Goal: Task Accomplishment & Management: Use online tool/utility

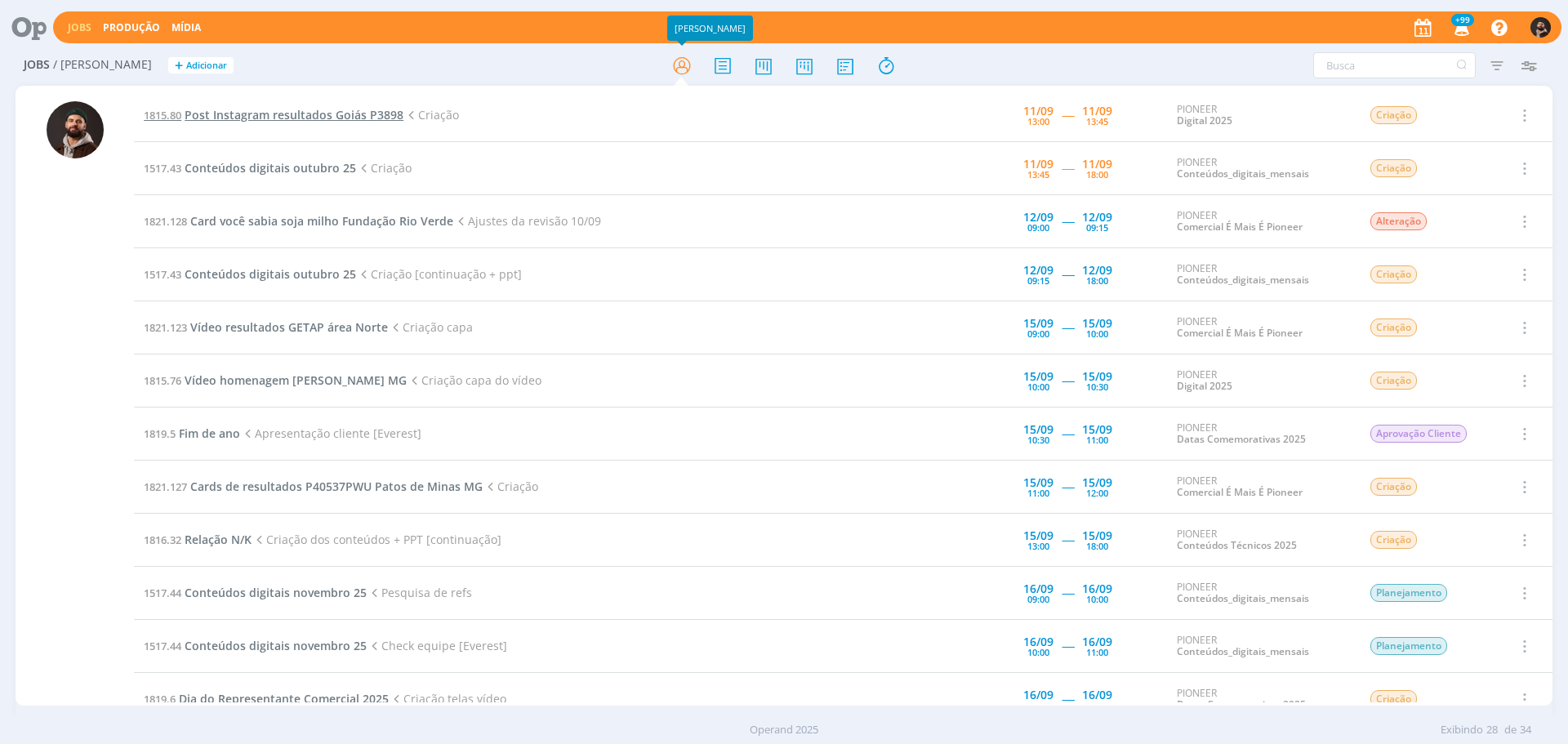
click at [350, 112] on span "Post Instagram resultados Goiás P3898" at bounding box center [294, 115] width 219 height 16
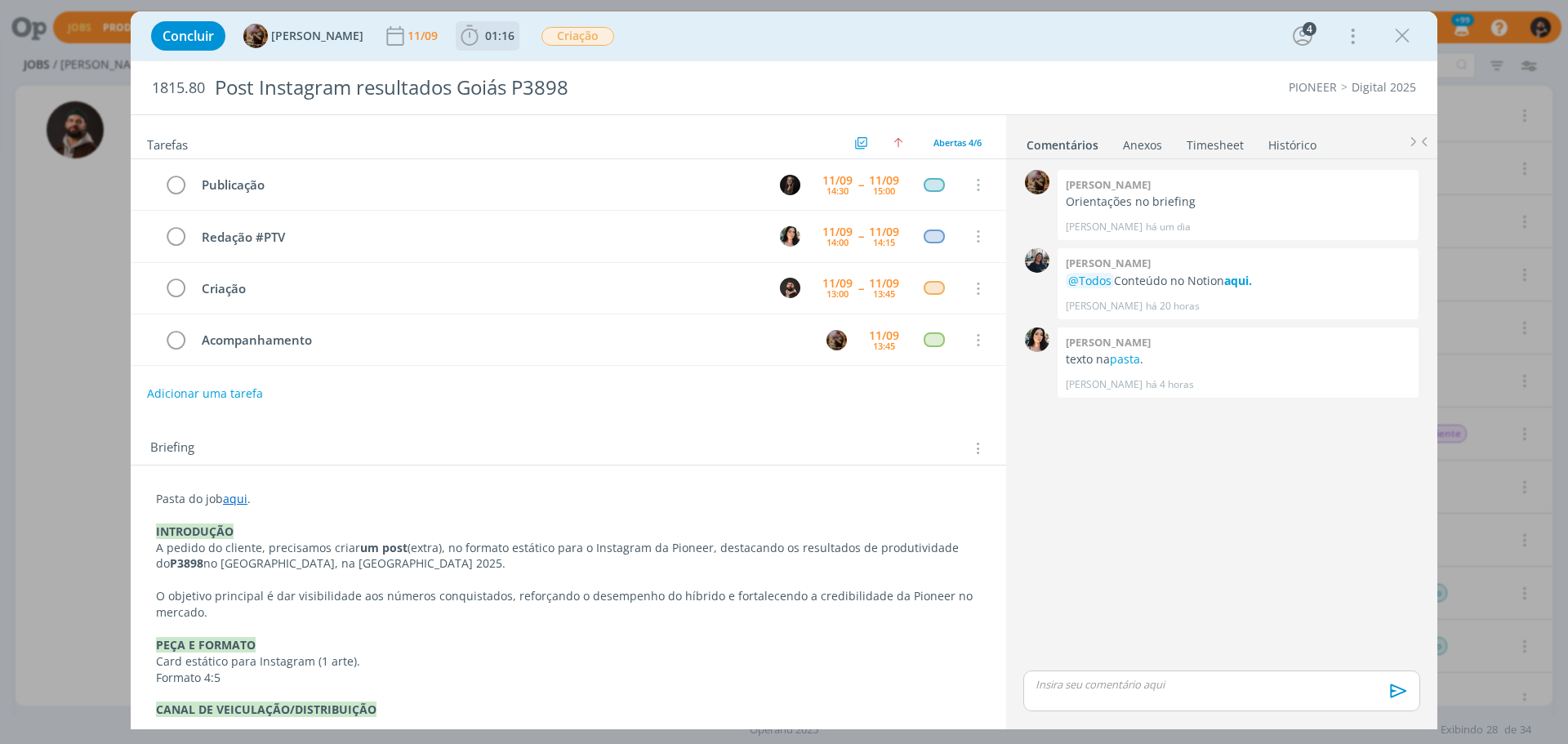
click at [514, 34] on span "01:16" at bounding box center [499, 35] width 29 height 16
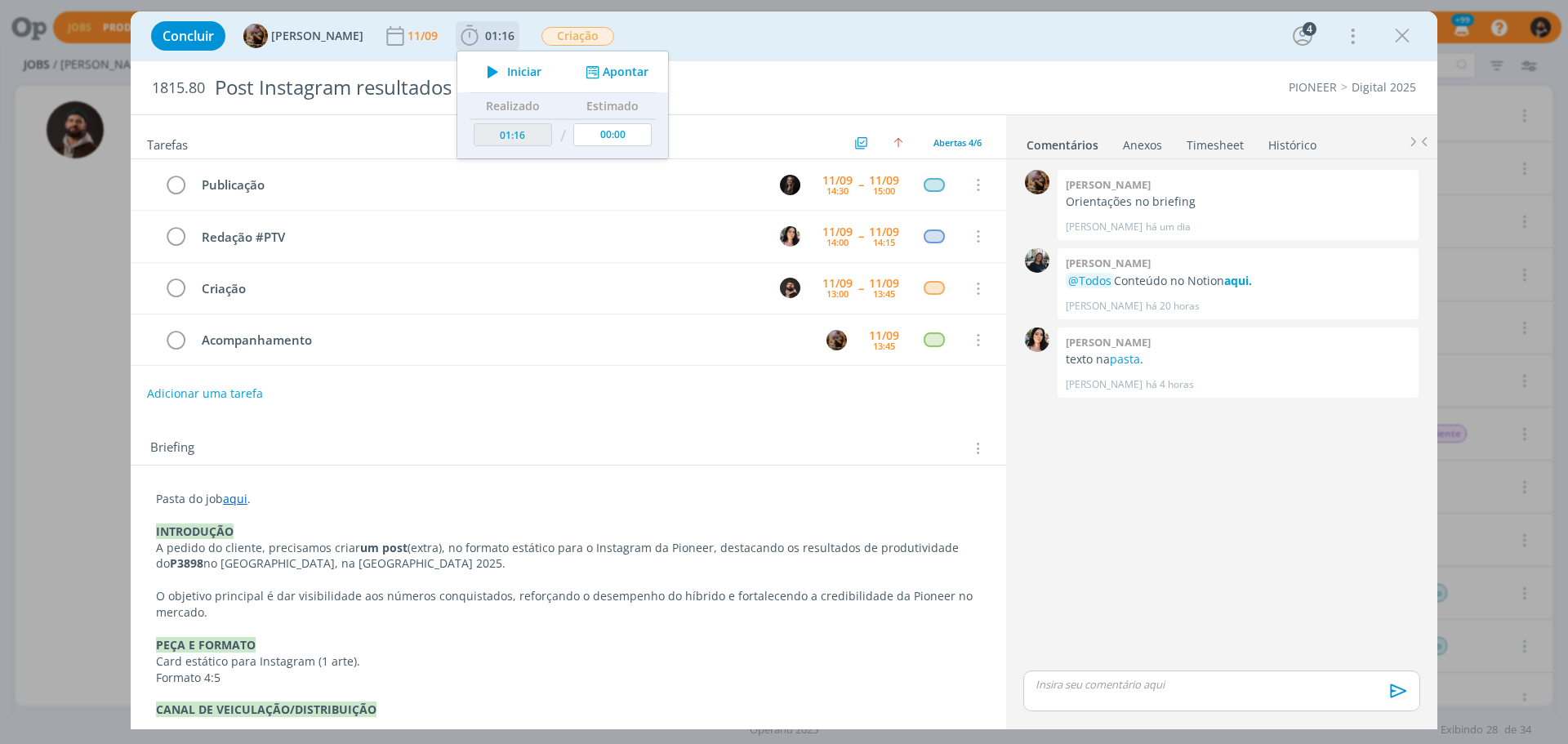
click at [527, 74] on span "Iniciar" at bounding box center [524, 72] width 34 height 11
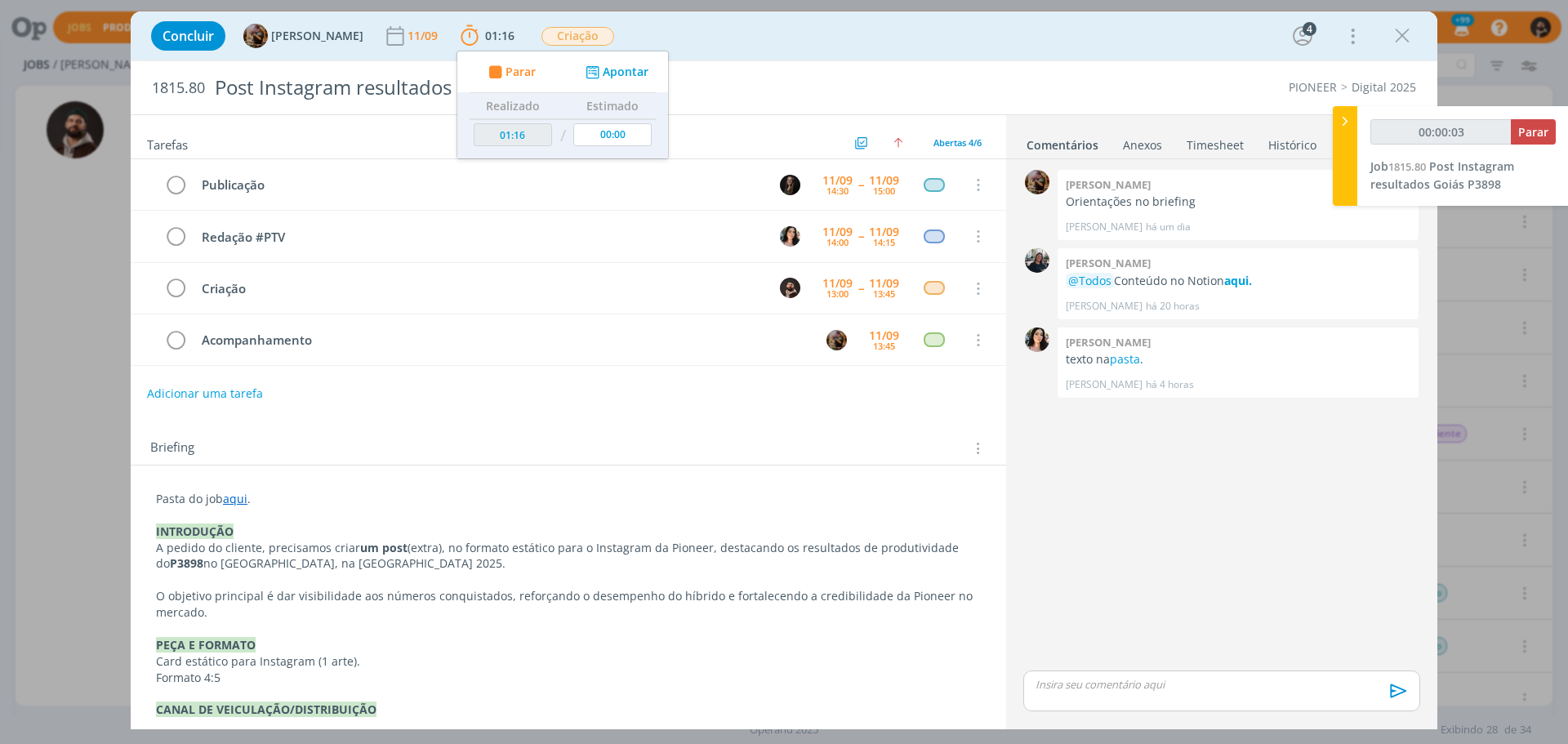
type input "00:00:04"
click at [1344, 123] on icon at bounding box center [1345, 121] width 16 height 17
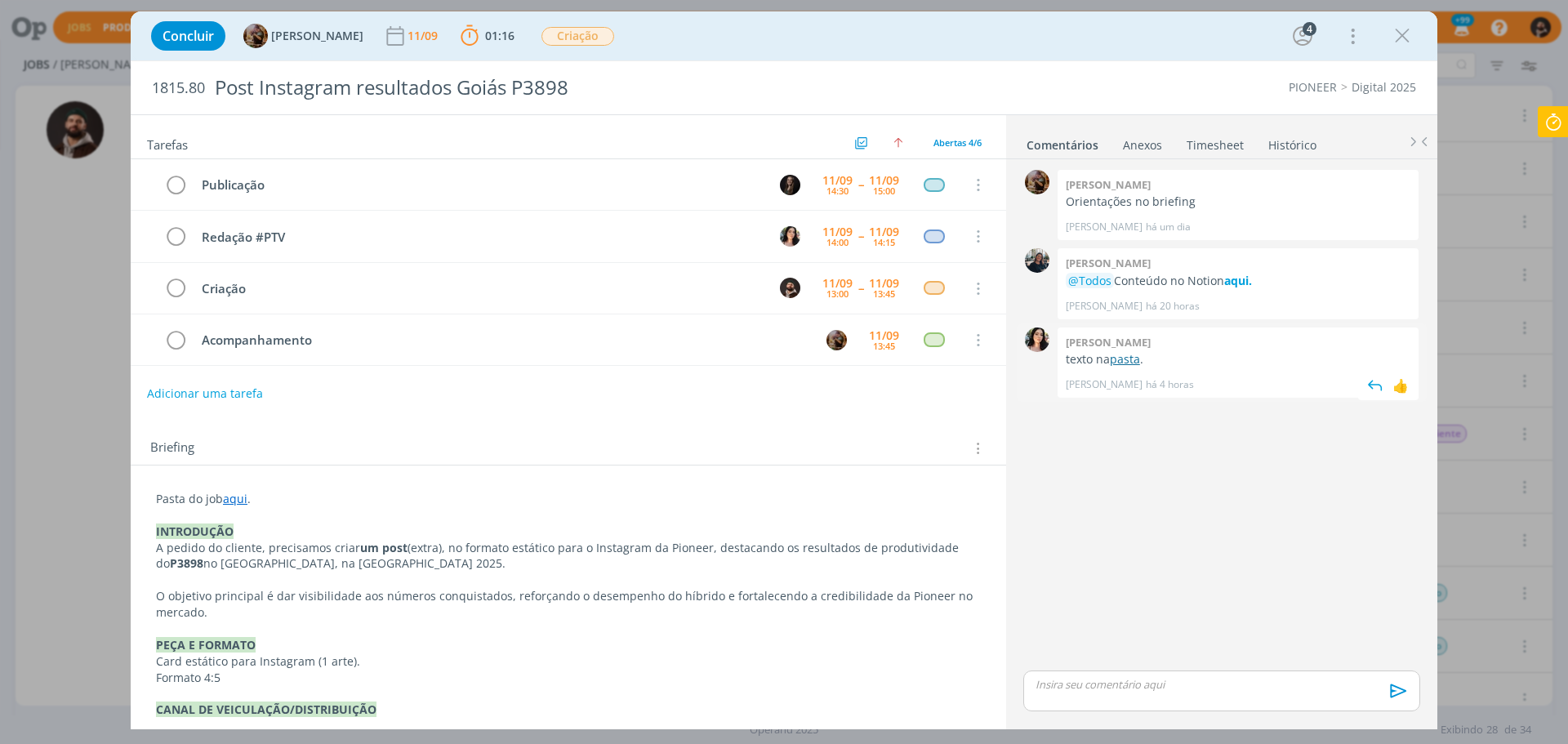
click at [1129, 356] on link "pasta" at bounding box center [1125, 359] width 30 height 16
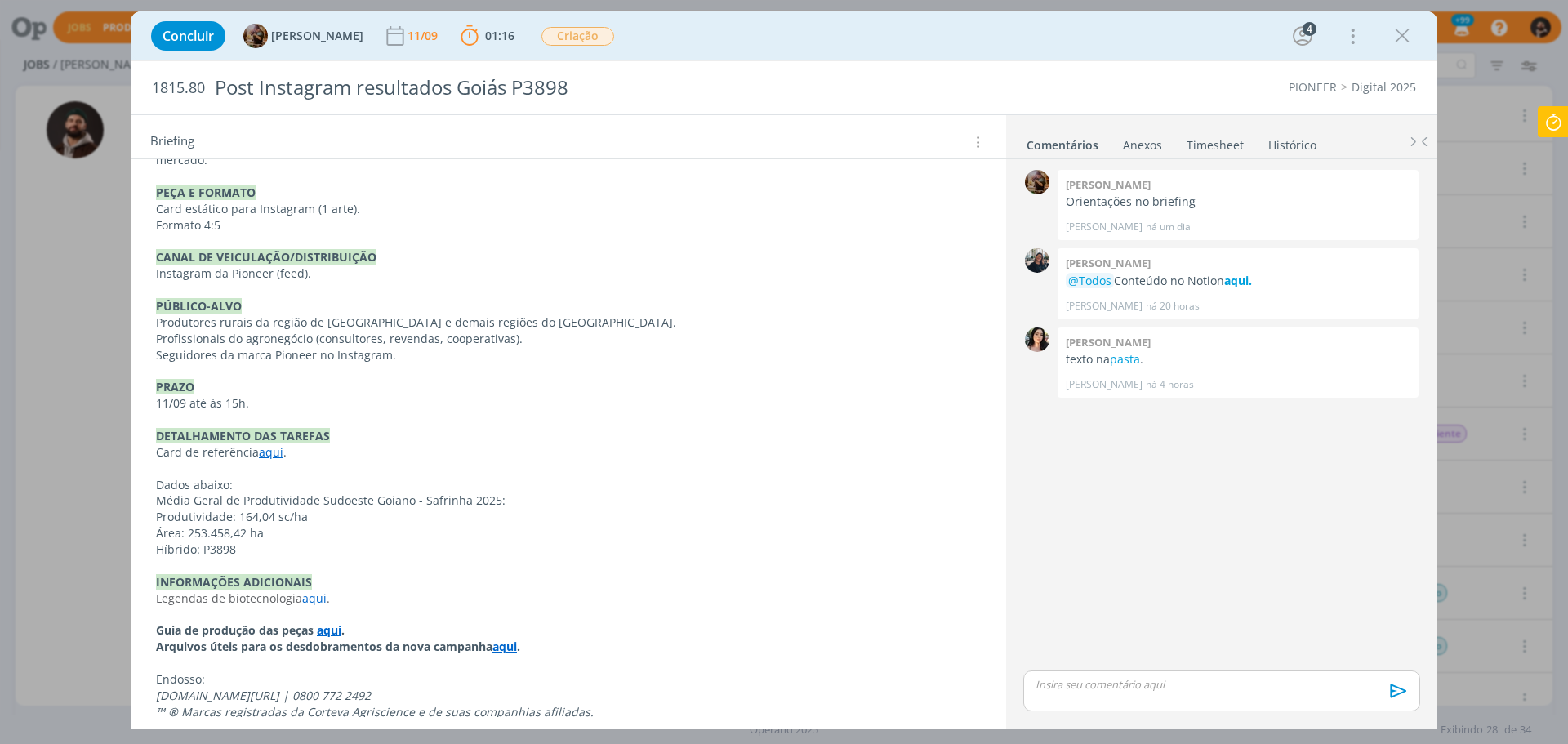
scroll to position [484, 0]
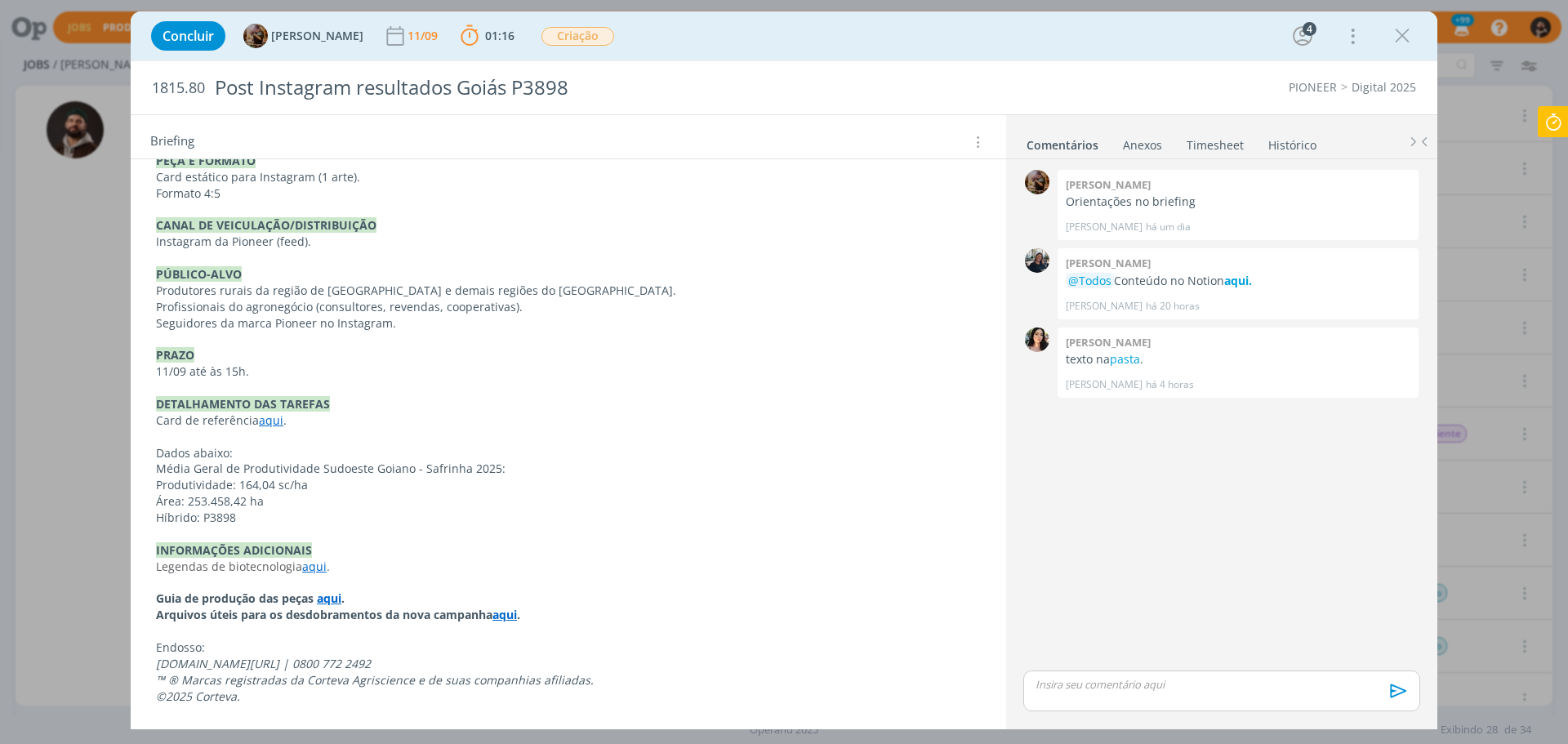
click at [270, 421] on link "aqui" at bounding box center [271, 421] width 25 height 16
click at [280, 450] on link "[URL][DOMAIN_NAME]" at bounding box center [263, 452] width 124 height 21
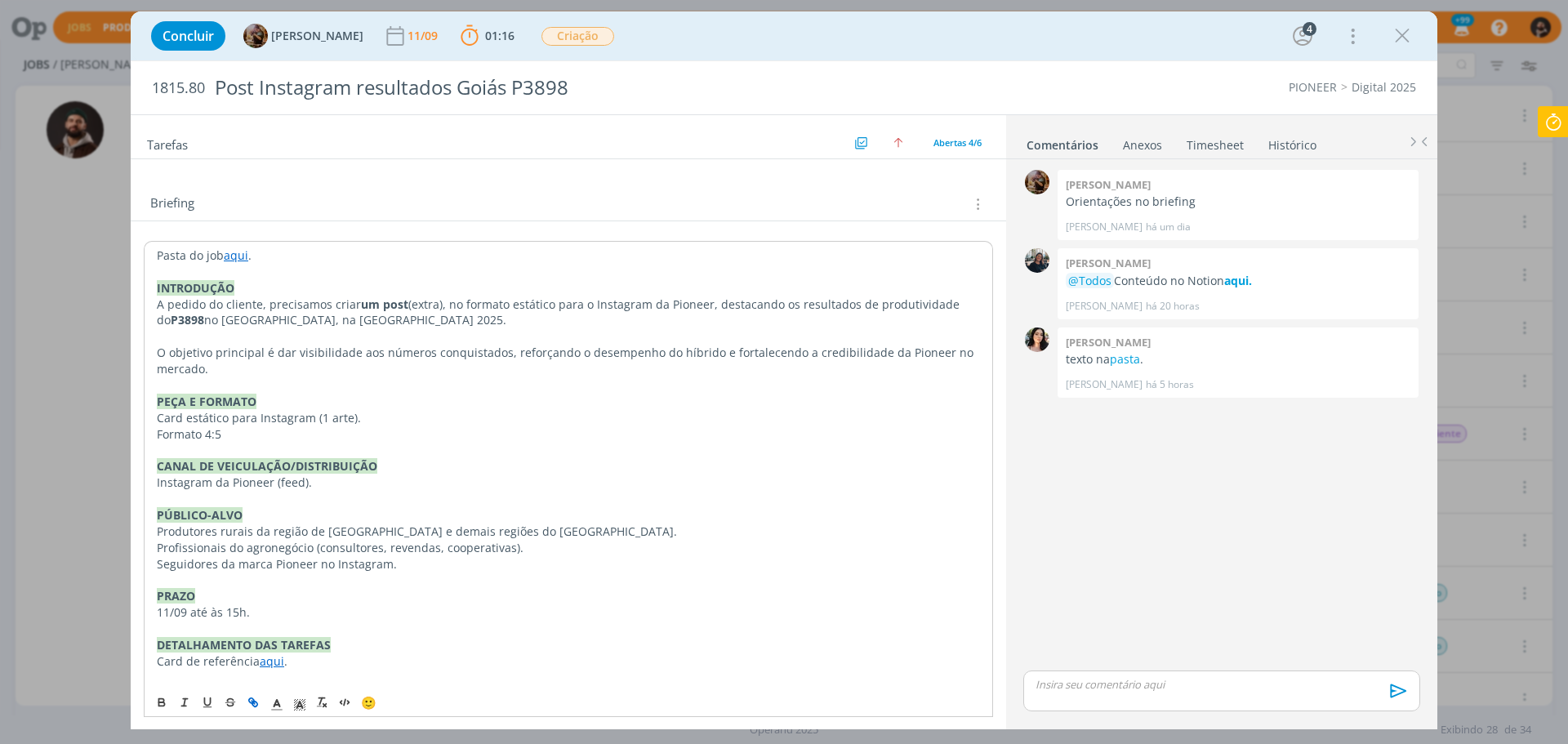
scroll to position [245, 0]
click at [1548, 126] on icon at bounding box center [1553, 122] width 29 height 32
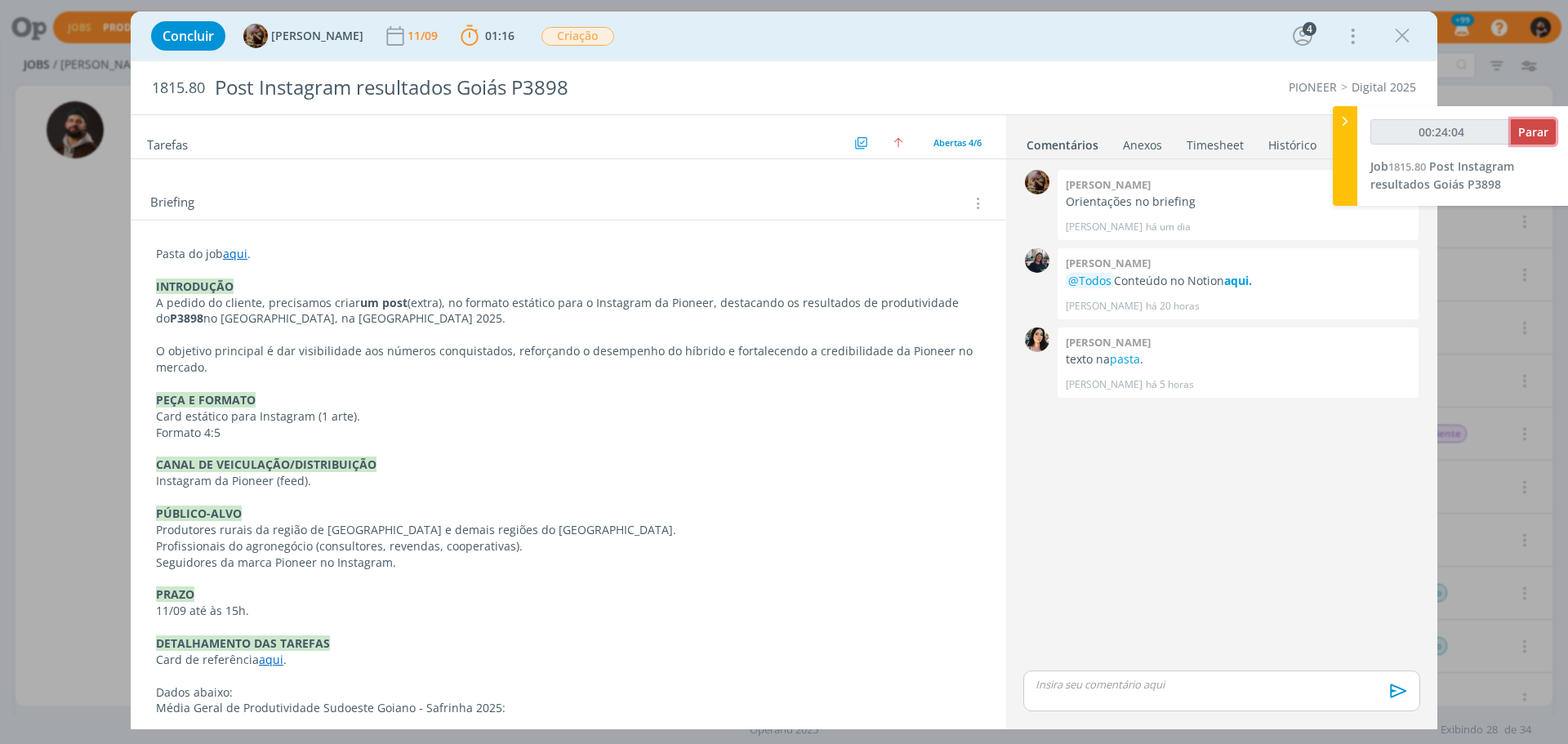
click at [1548, 126] on span "Parar" at bounding box center [1534, 132] width 30 height 16
type input "00:25:00"
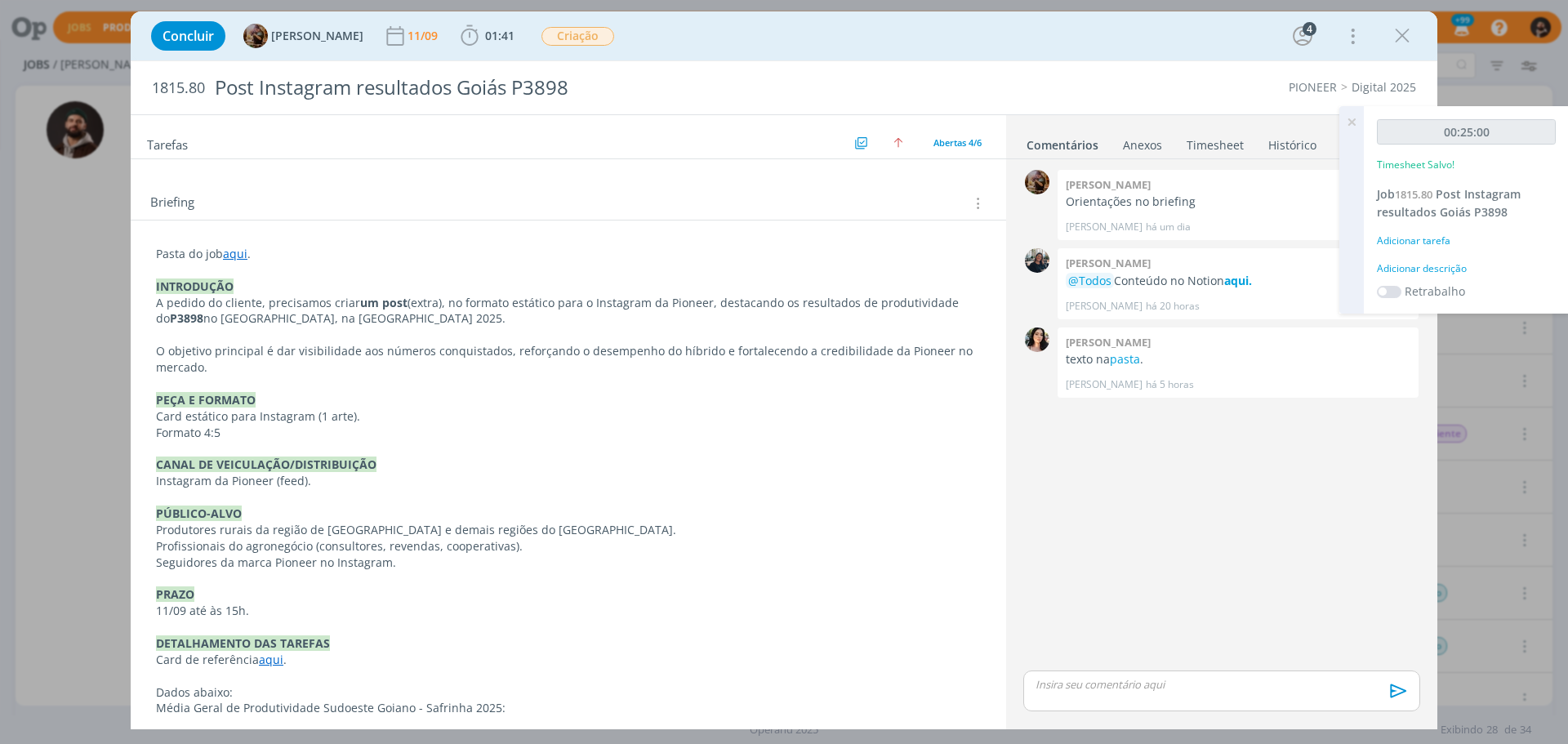
click at [1452, 266] on div "Adicionar descrição" at bounding box center [1466, 269] width 179 height 15
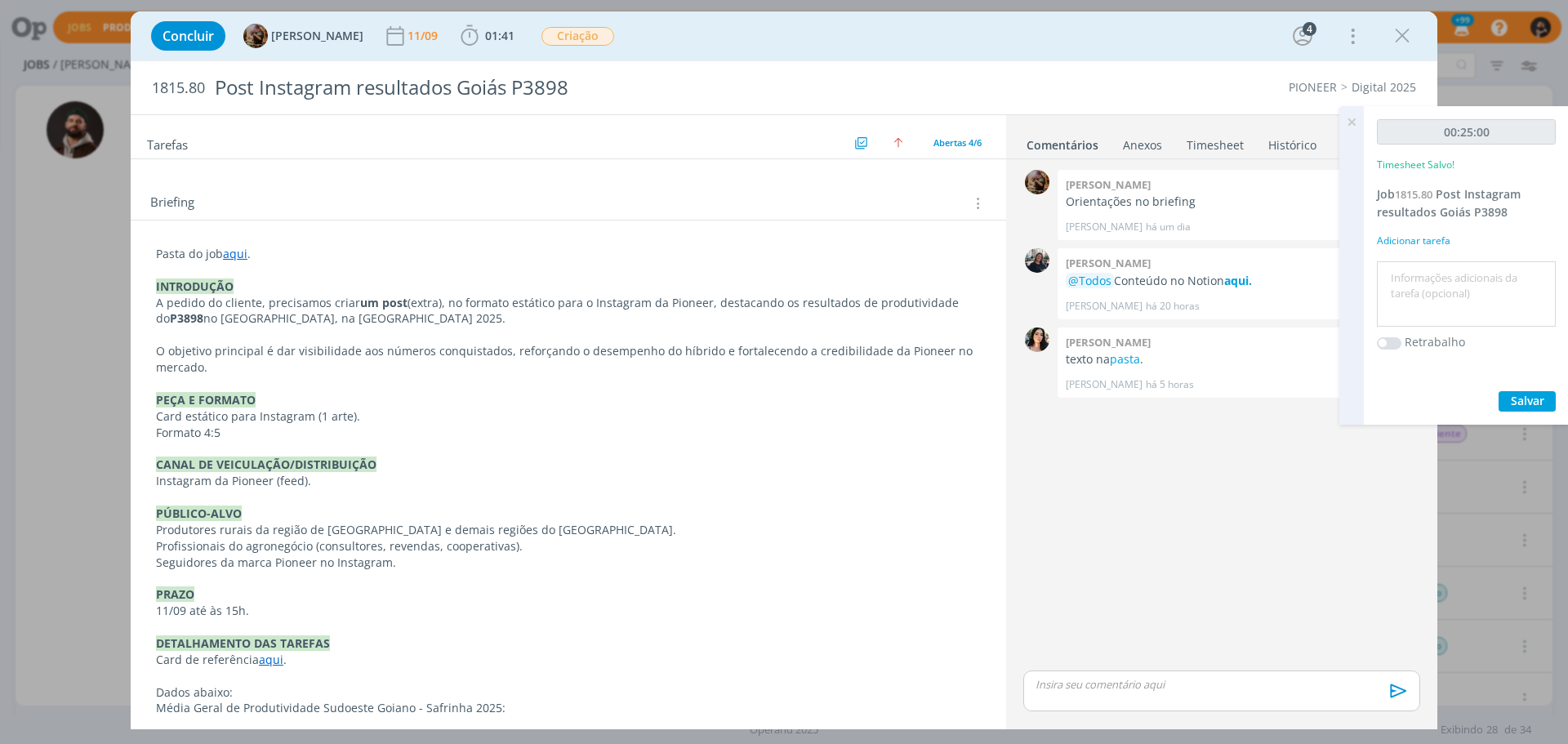
click at [1452, 265] on textarea at bounding box center [1466, 294] width 171 height 58
type textarea "criação"
click at [1534, 399] on span "Salvar" at bounding box center [1528, 400] width 34 height 16
click at [1470, 283] on textarea "criação" at bounding box center [1466, 294] width 171 height 58
click at [1529, 397] on span "Salvar" at bounding box center [1528, 400] width 34 height 16
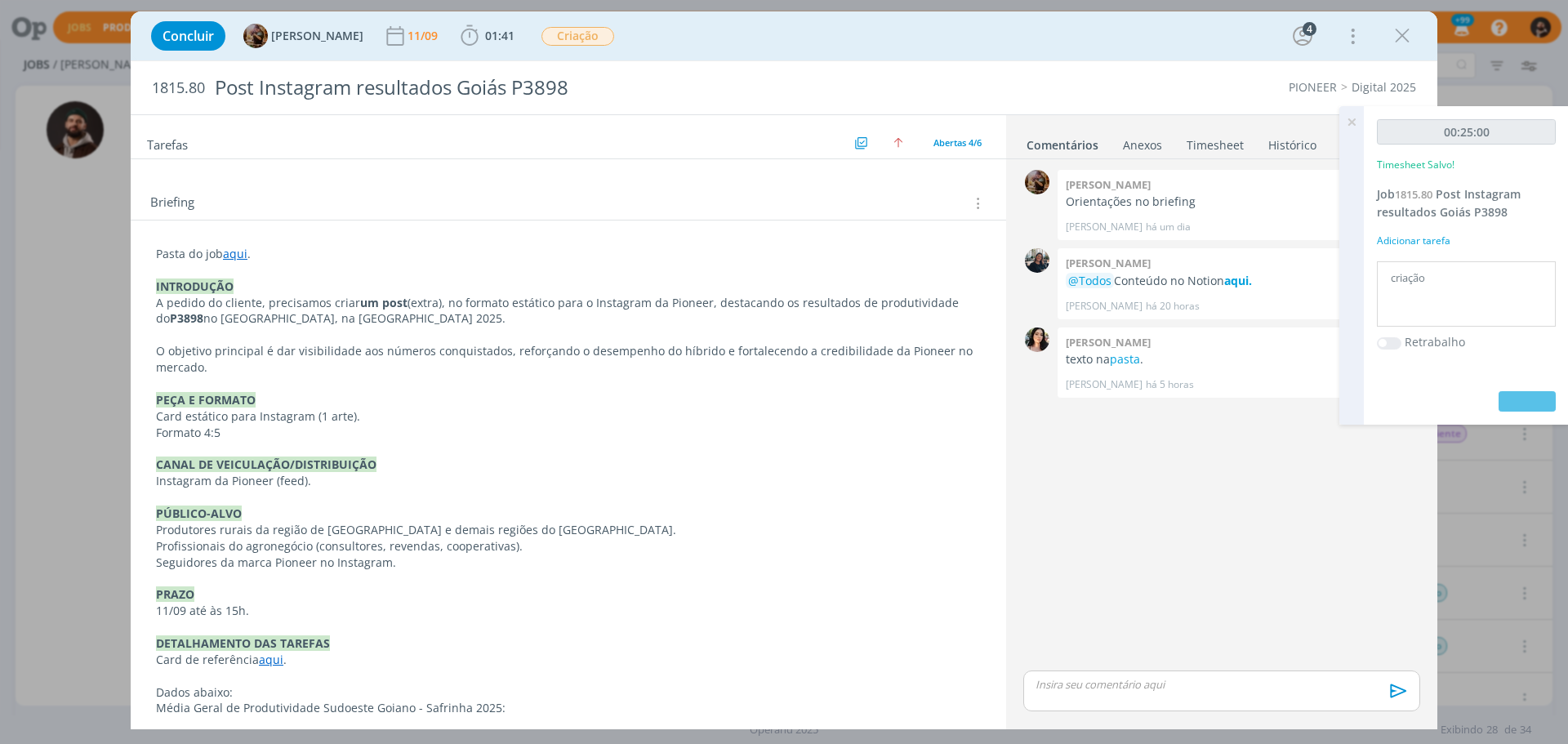
click at [1353, 117] on icon at bounding box center [1351, 122] width 29 height 32
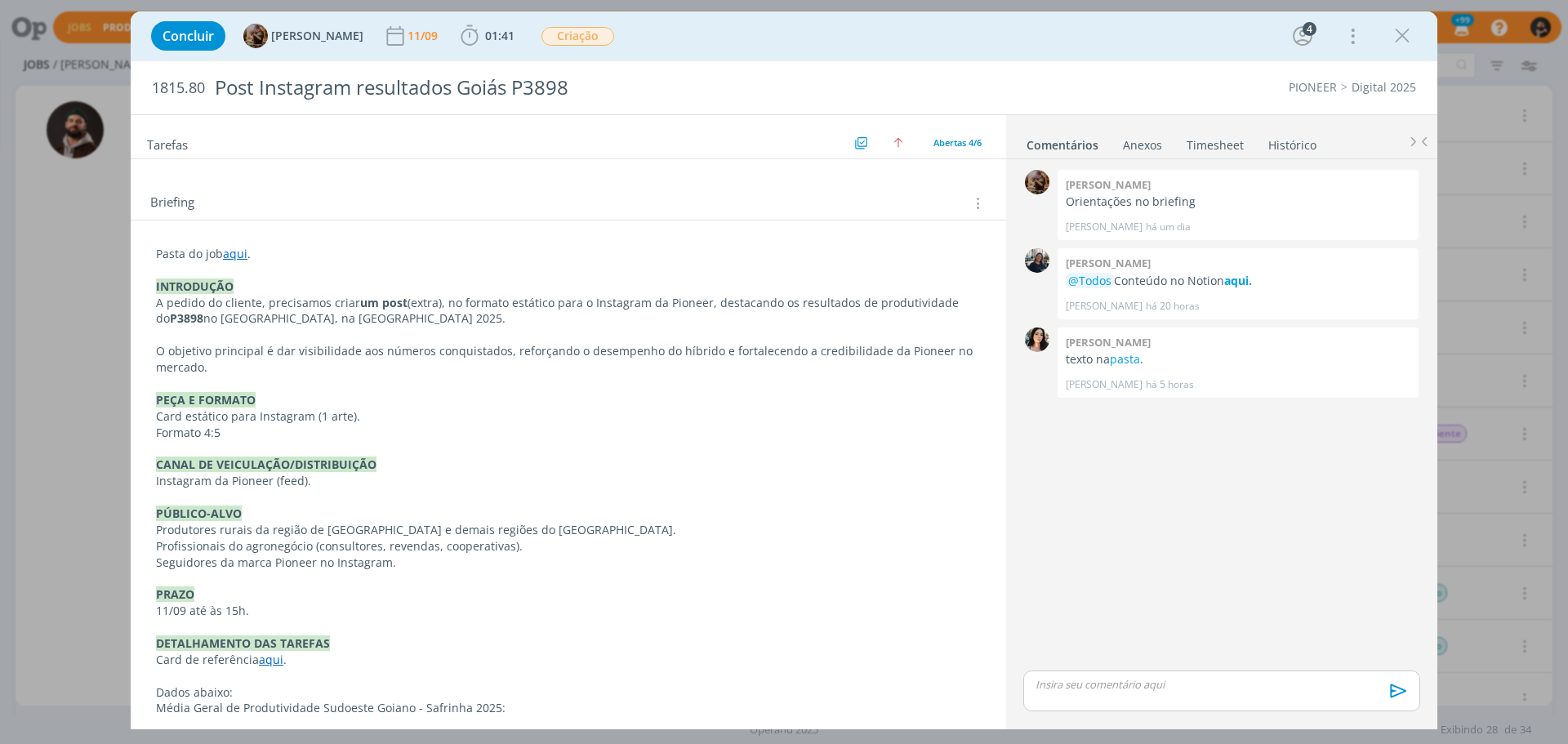
click at [1194, 674] on div "dialog" at bounding box center [1222, 691] width 397 height 41
click at [1396, 694] on icon "dialog" at bounding box center [1397, 697] width 16 height 14
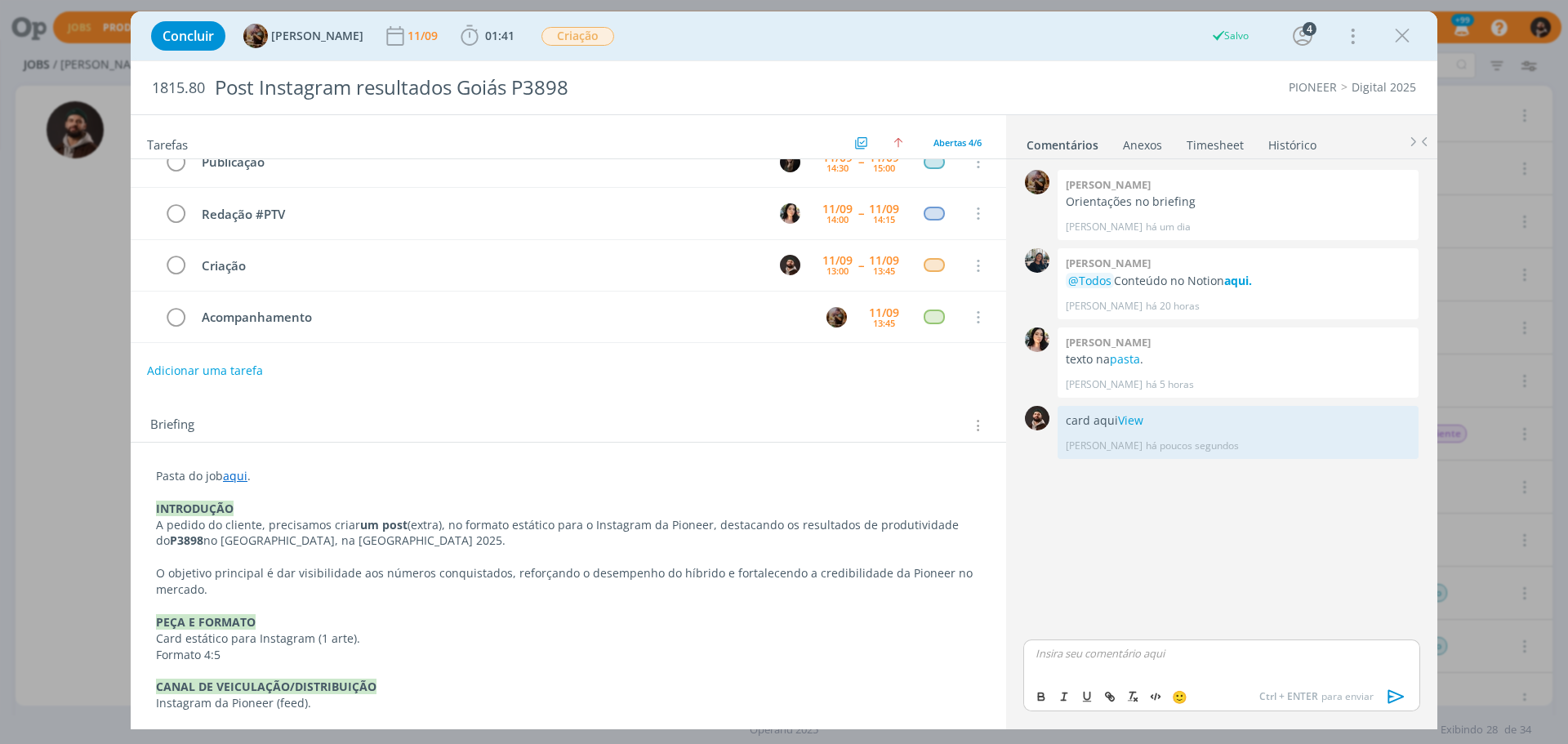
scroll to position [0, 0]
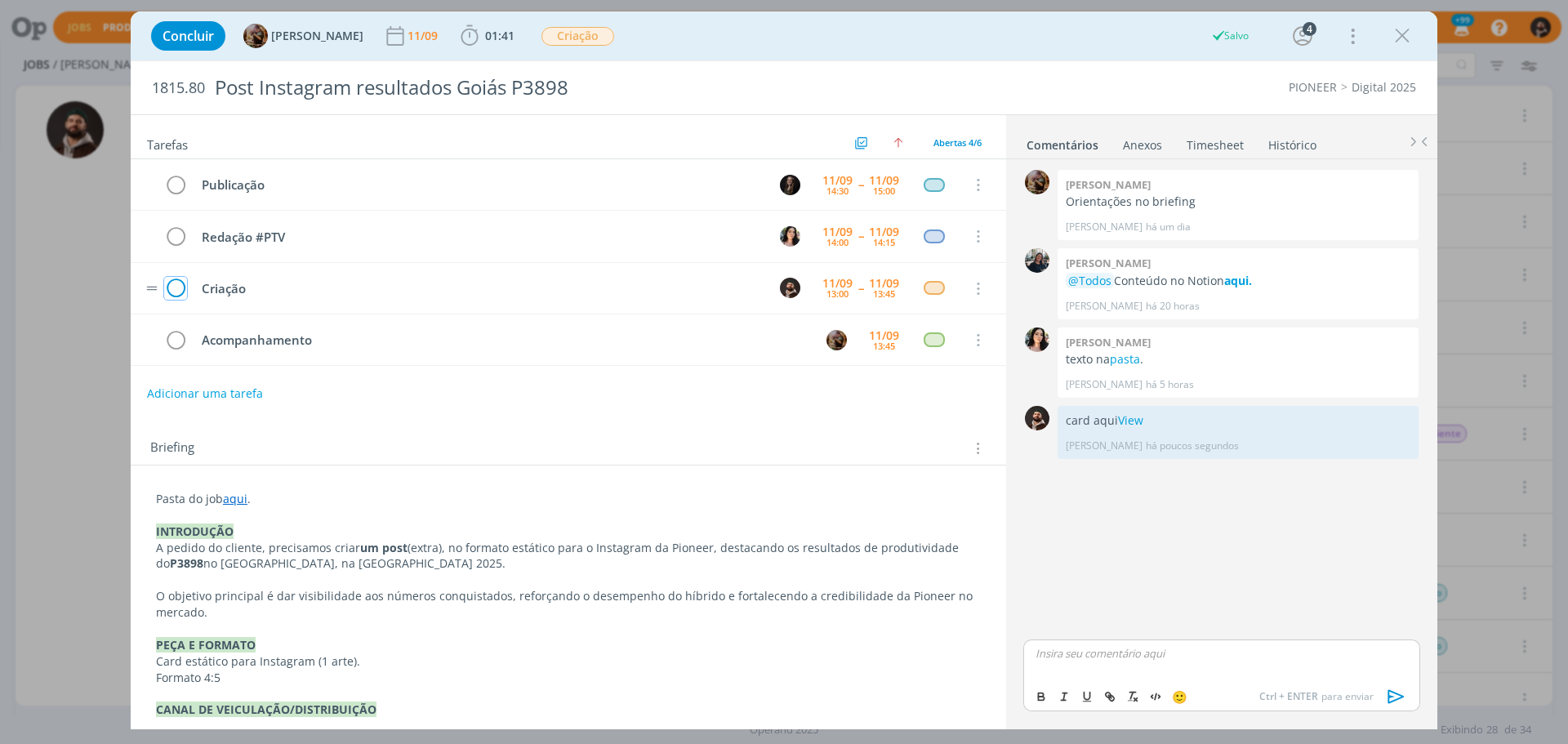
click at [168, 285] on icon "dialog" at bounding box center [176, 289] width 23 height 25
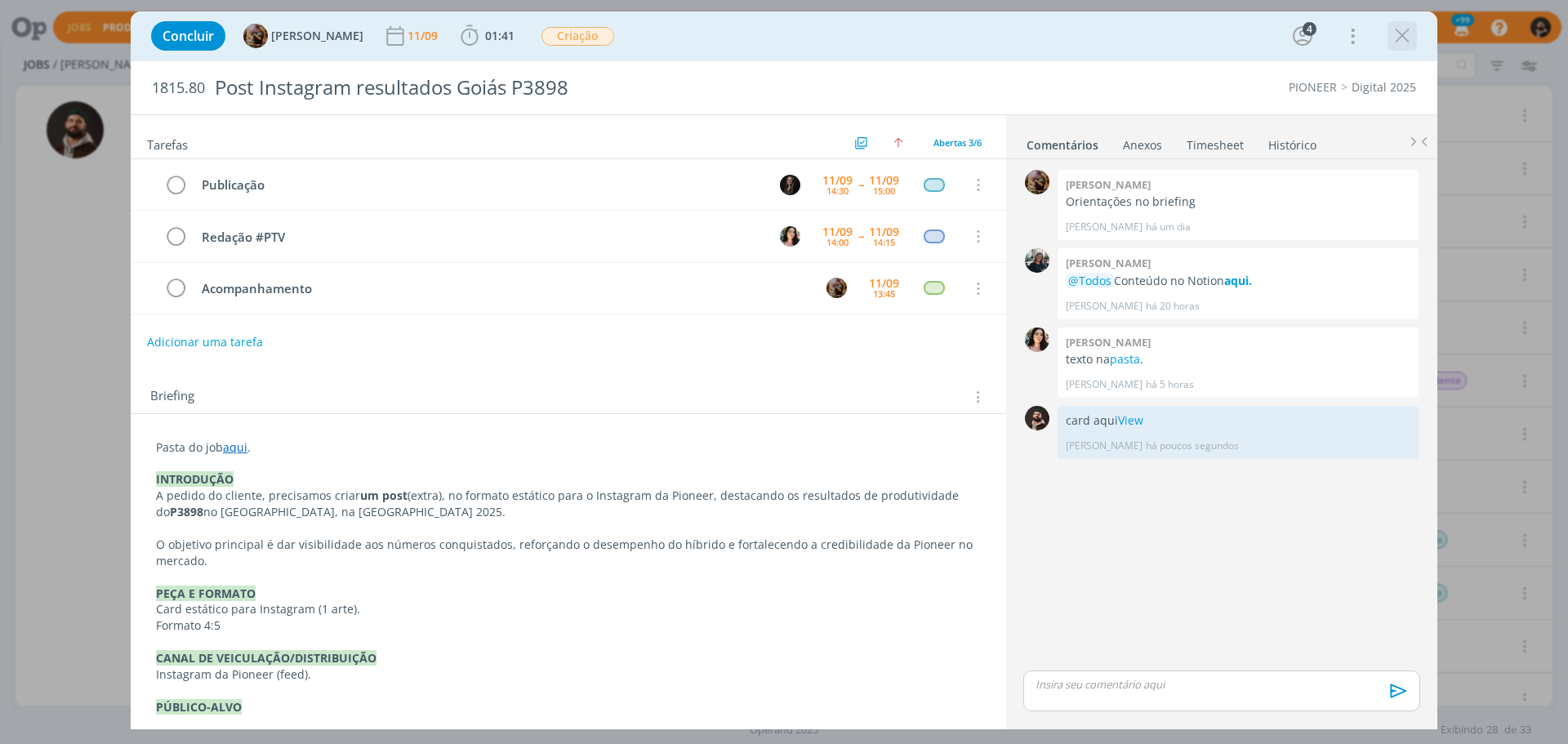
click at [1404, 34] on icon "dialog" at bounding box center [1403, 36] width 25 height 25
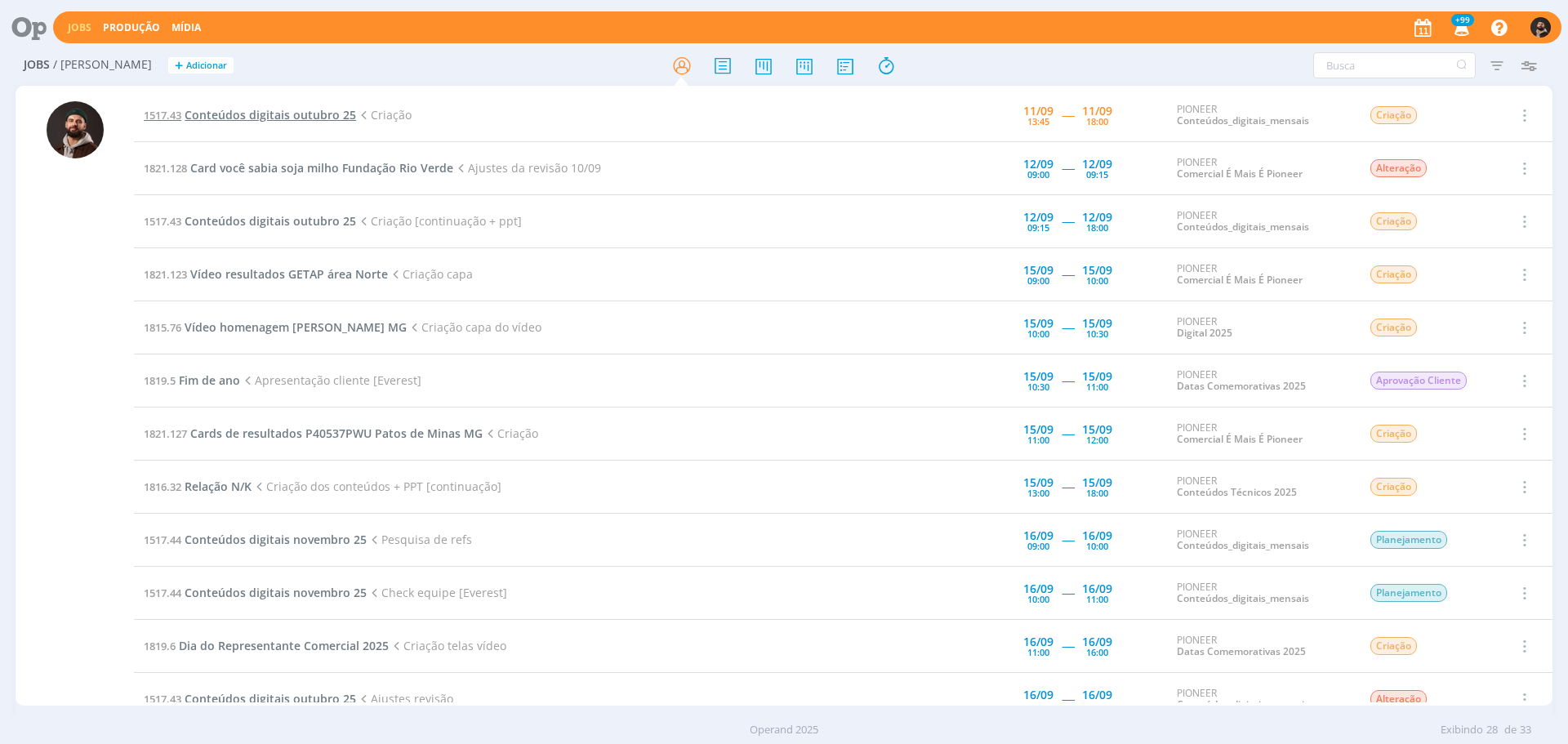
click at [278, 115] on span "Conteúdos digitais outubro 25" at bounding box center [270, 115] width 171 height 16
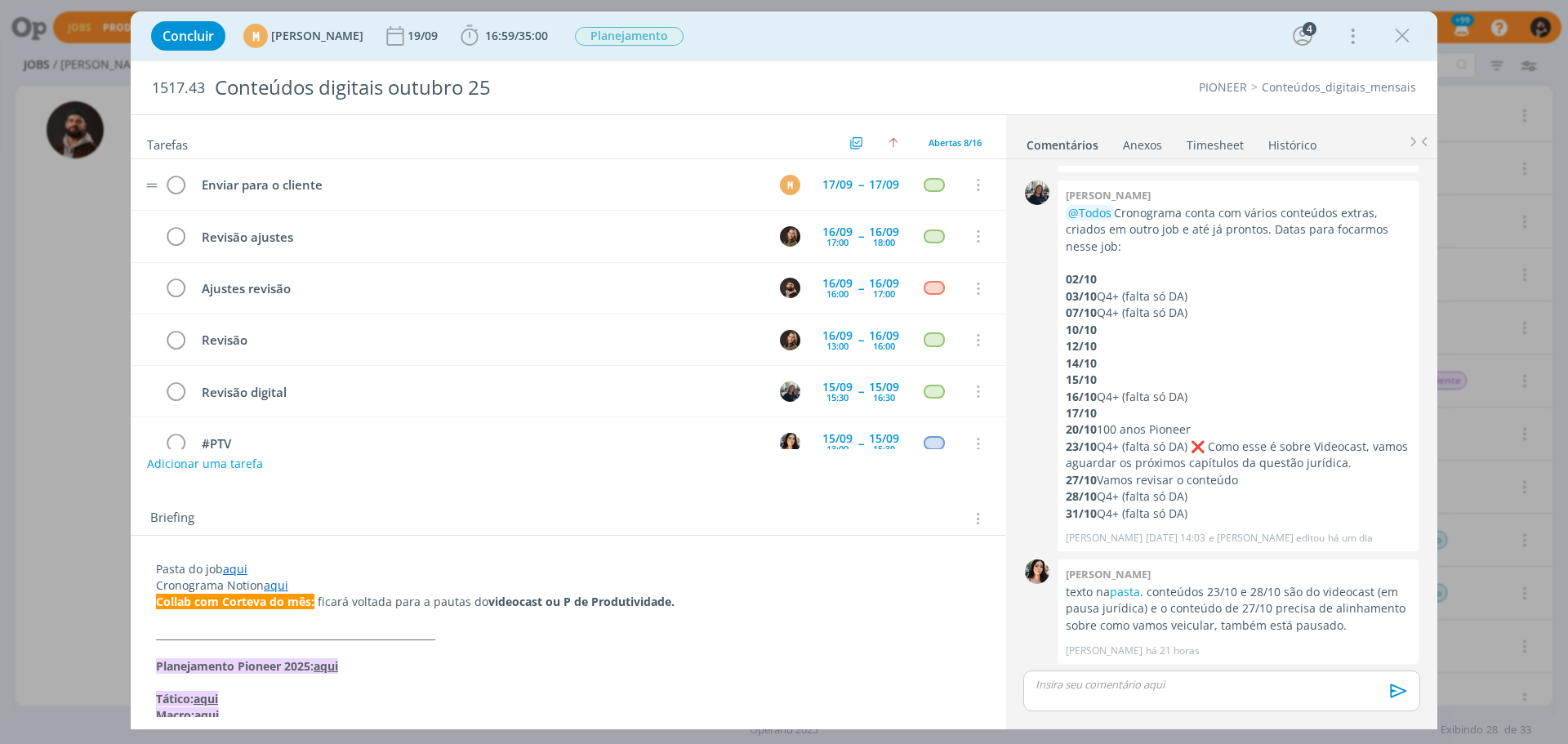
scroll to position [136, 0]
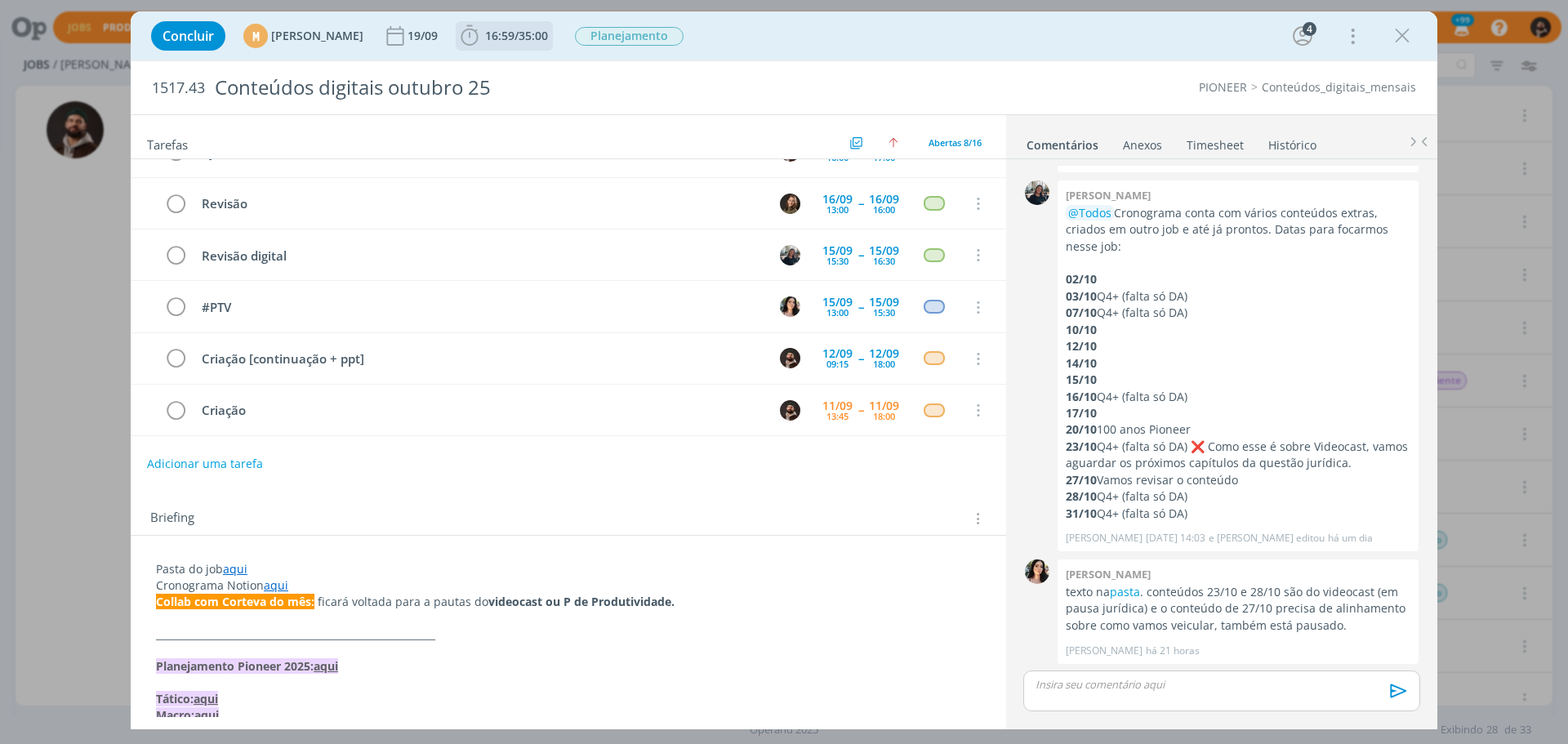
click at [548, 35] on span "35:00" at bounding box center [533, 35] width 29 height 16
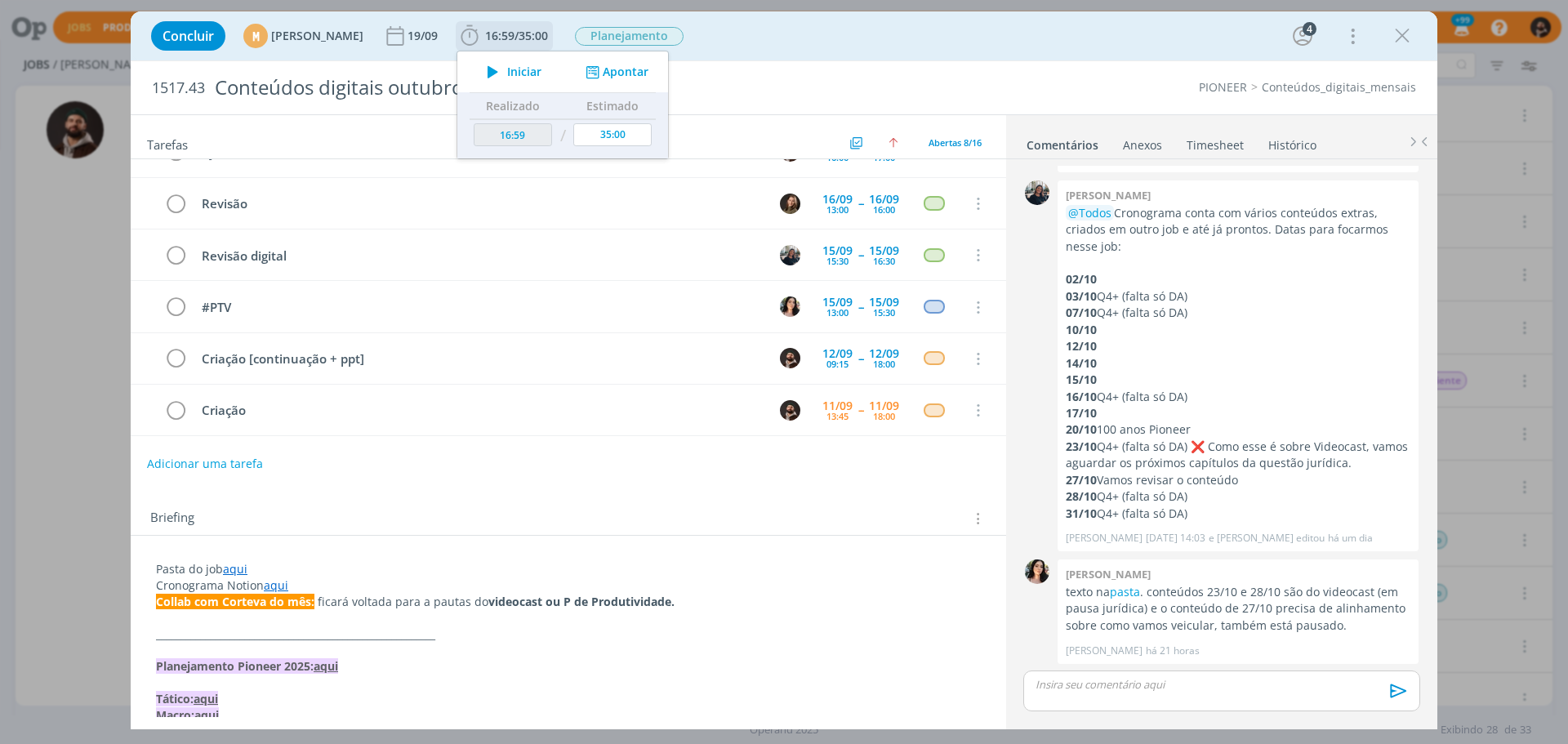
click at [542, 72] on span "Iniciar" at bounding box center [524, 72] width 34 height 11
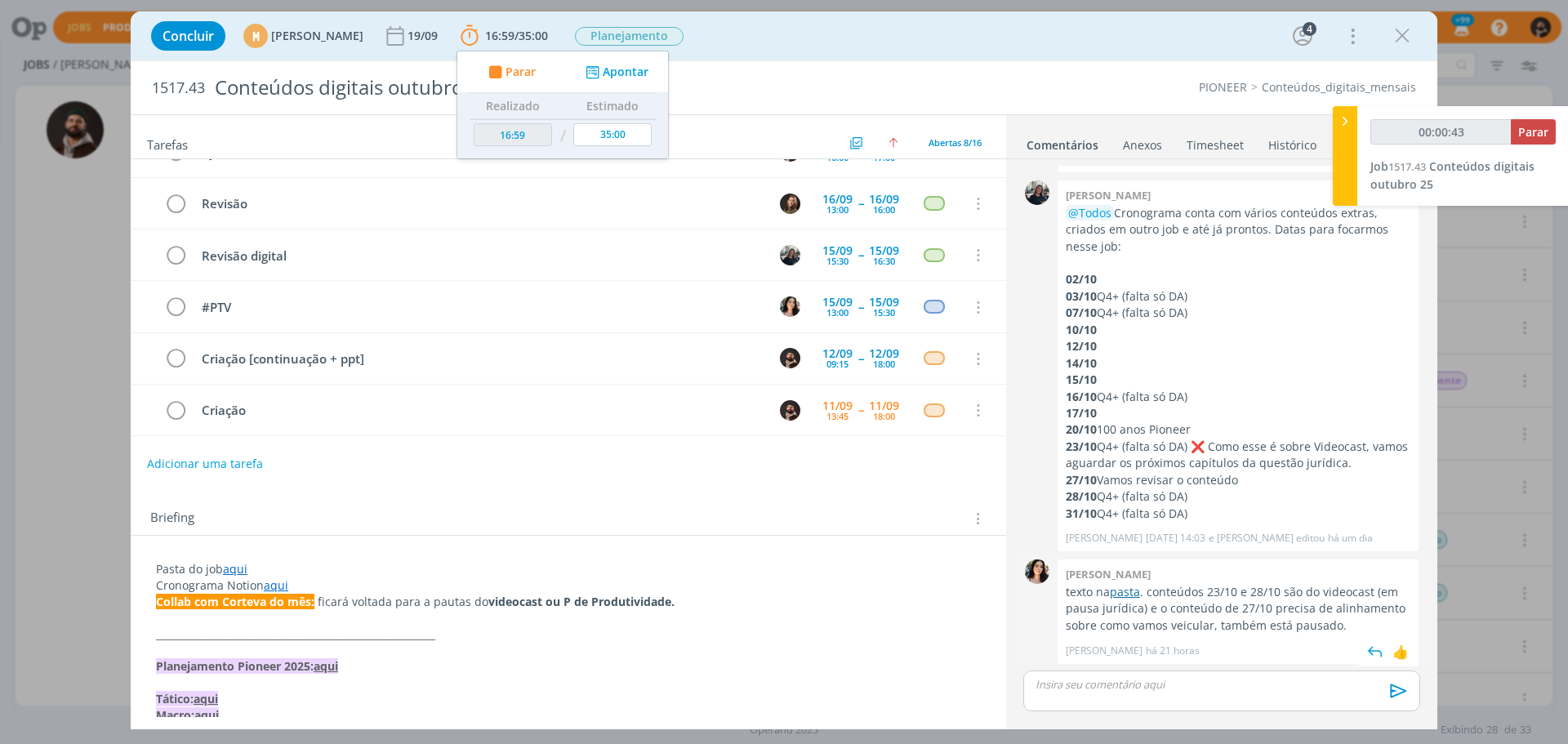
click at [1121, 585] on link "pasta" at bounding box center [1125, 592] width 30 height 16
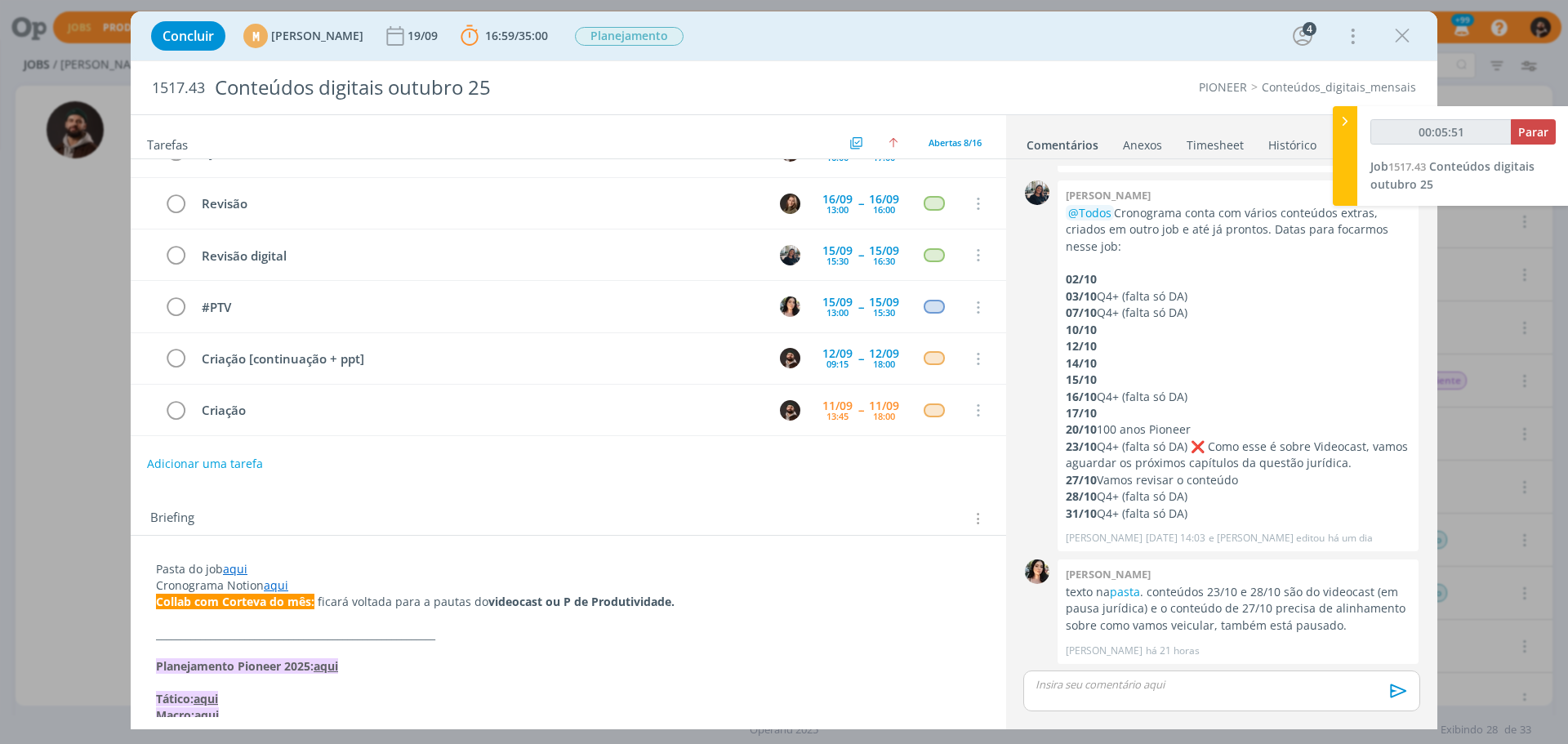
click at [278, 586] on link "aqui" at bounding box center [276, 585] width 25 height 16
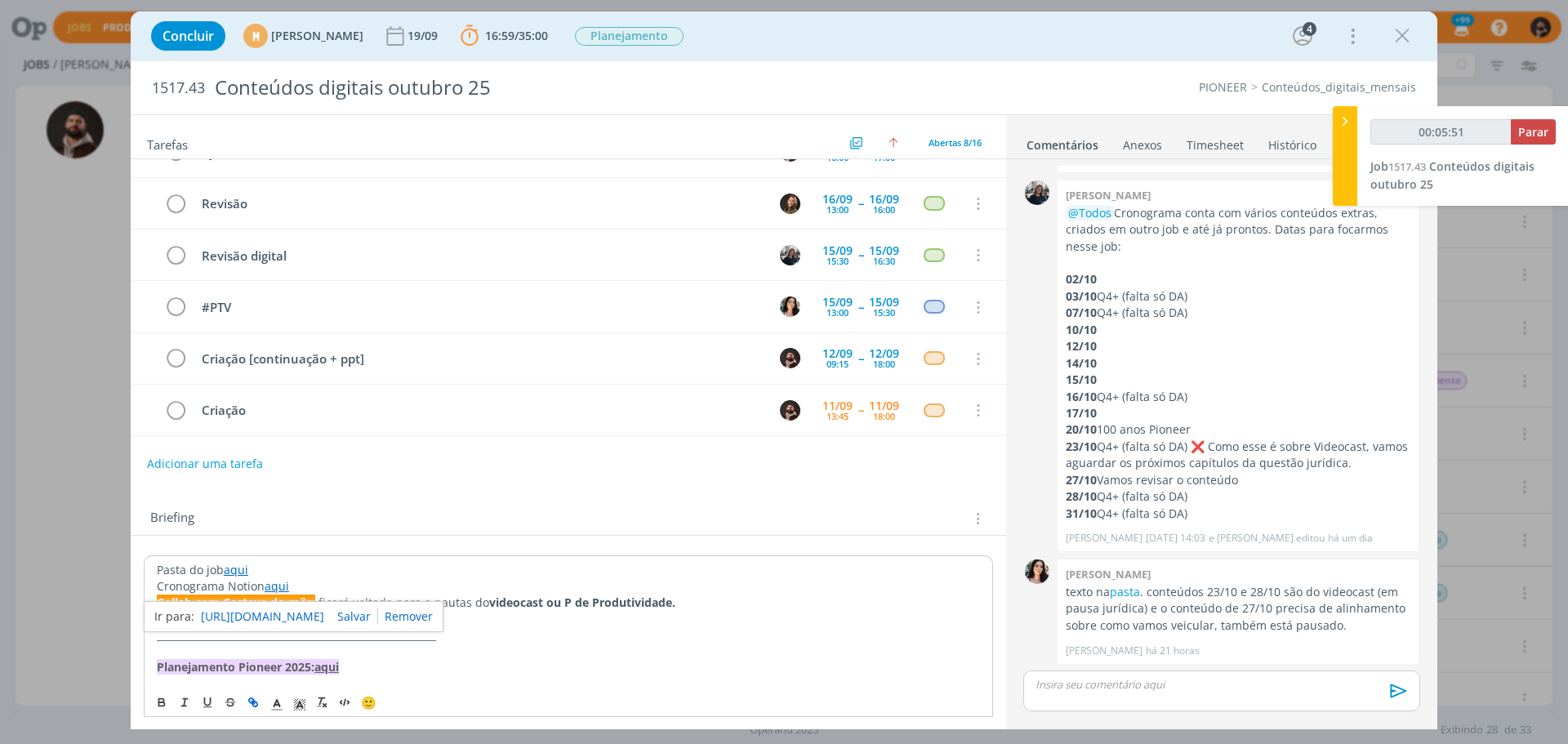
click at [314, 616] on link "[URL][DOMAIN_NAME]" at bounding box center [263, 617] width 124 height 21
type input "00:34:01"
